Goal: Task Accomplishment & Management: Use online tool/utility

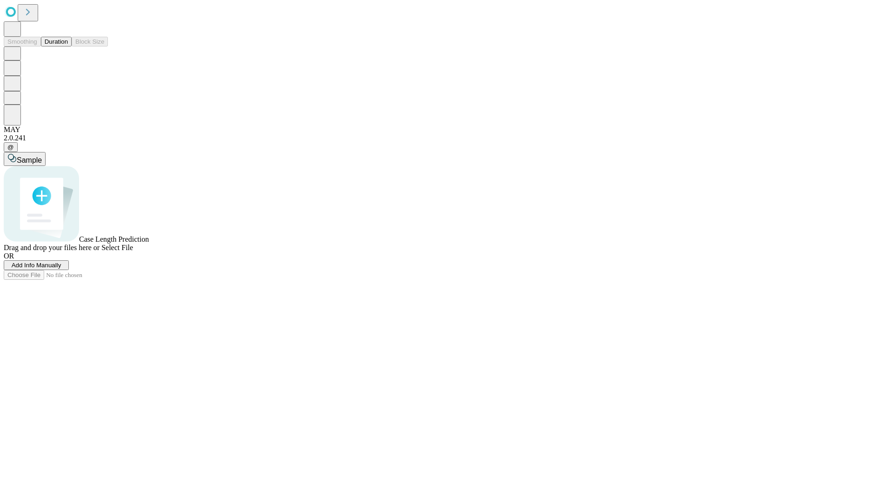
click at [68, 46] on button "Duration" at bounding box center [56, 42] width 31 height 10
click at [61, 269] on span "Add Info Manually" at bounding box center [37, 265] width 50 height 7
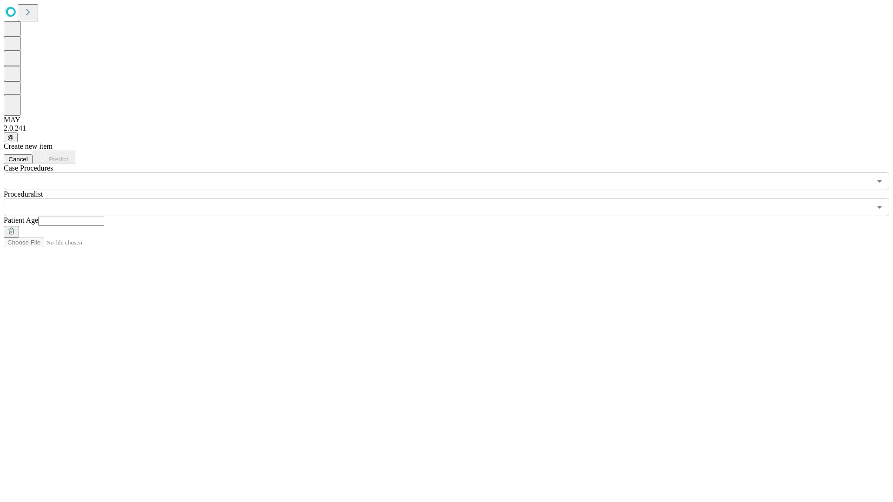
click at [104, 217] on input "text" at bounding box center [71, 221] width 66 height 9
type input "**"
click at [453, 199] on input "text" at bounding box center [437, 208] width 867 height 18
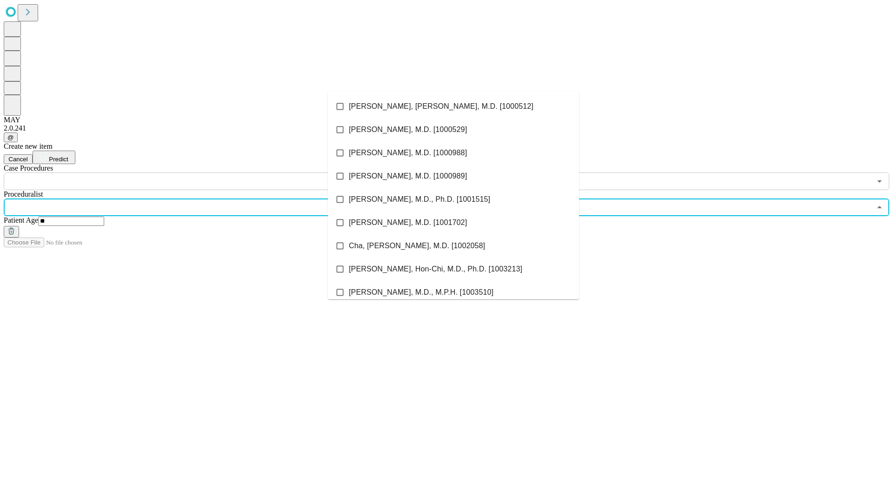
click at [453, 106] on li "[PERSON_NAME], [PERSON_NAME], M.D. [1000512]" at bounding box center [453, 106] width 251 height 23
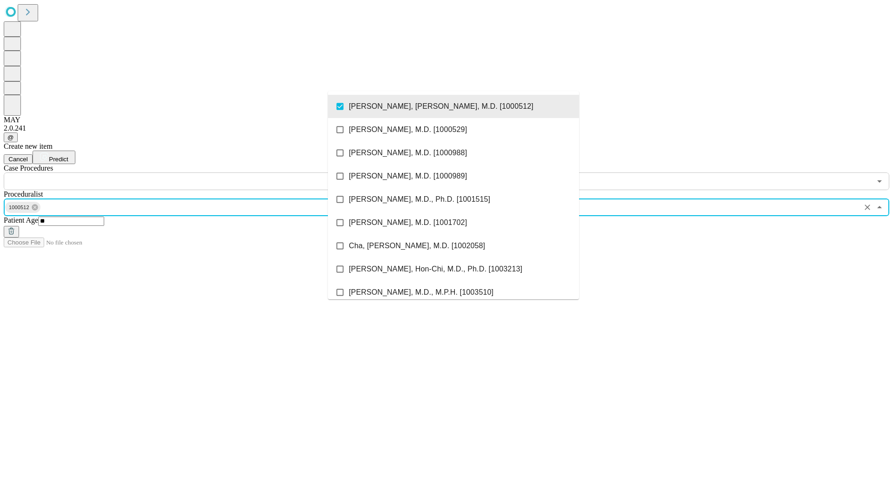
click at [195, 172] on input "text" at bounding box center [437, 181] width 867 height 18
